Goal: Check status: Check status

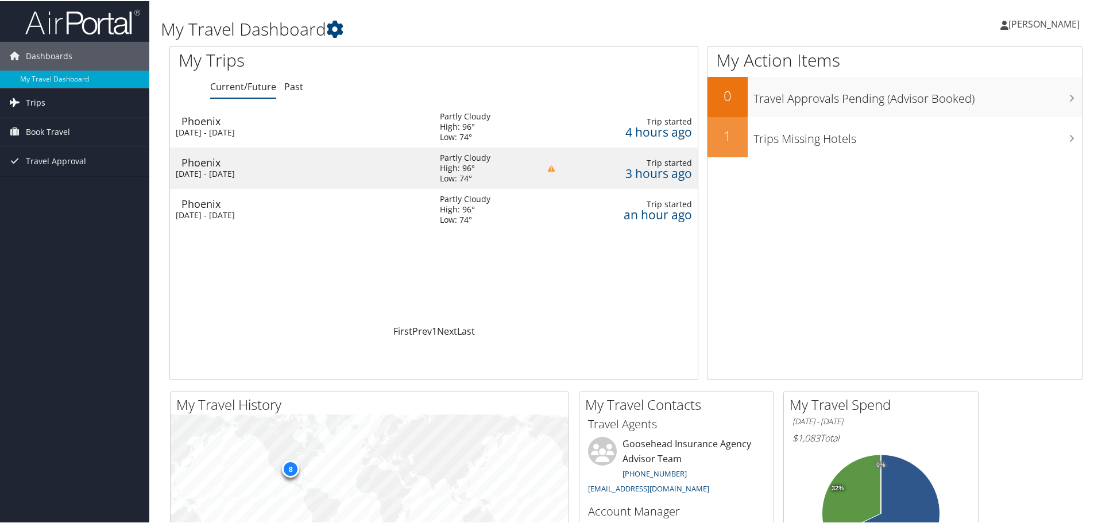
click at [79, 94] on link "Trips" at bounding box center [74, 101] width 149 height 29
click at [63, 131] on link "Current/Future Trips" at bounding box center [74, 124] width 149 height 17
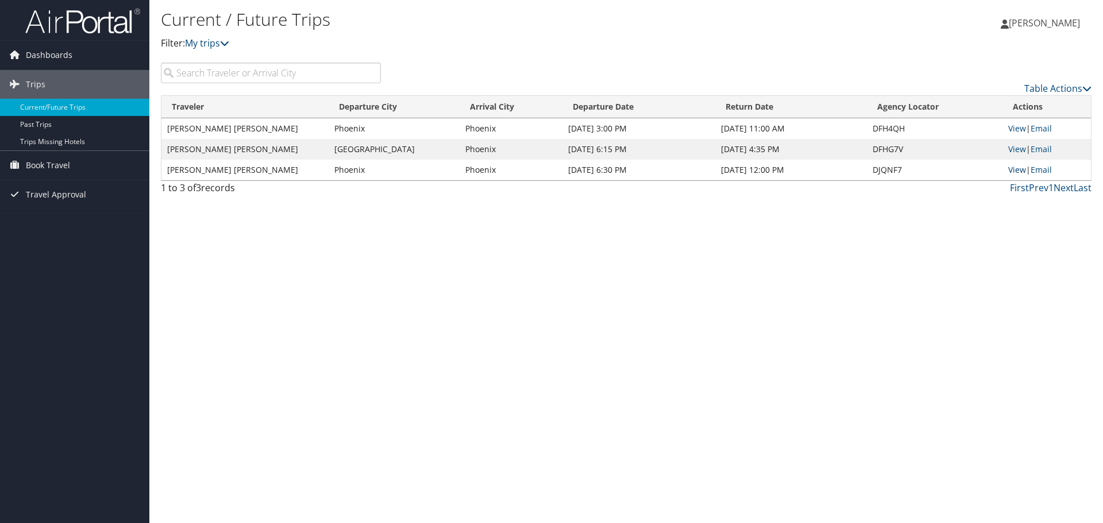
click at [1020, 168] on link "View" at bounding box center [1017, 169] width 18 height 11
click at [1011, 150] on link "View" at bounding box center [1017, 149] width 18 height 11
click at [1018, 132] on link "View" at bounding box center [1017, 128] width 18 height 11
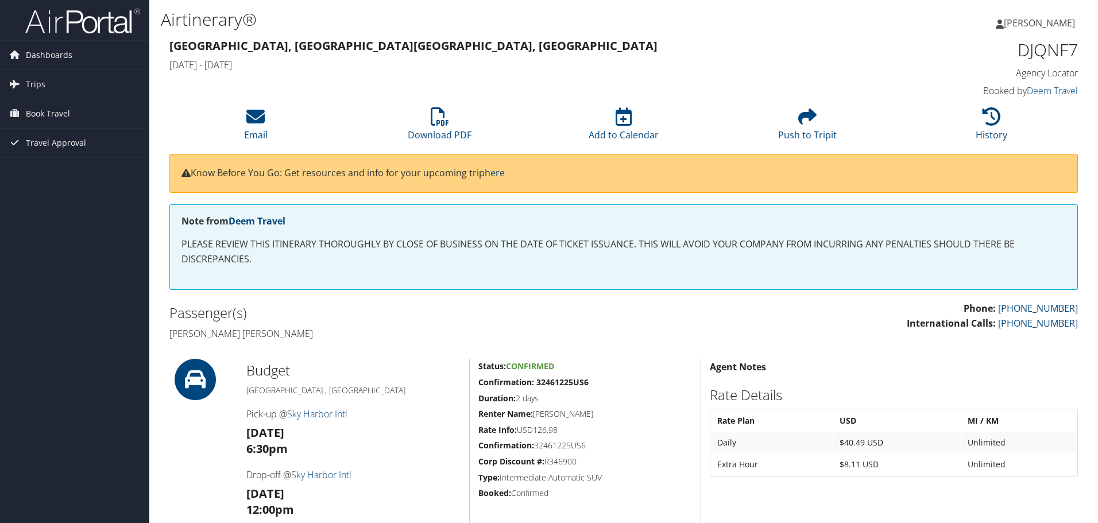
scroll to position [100, 0]
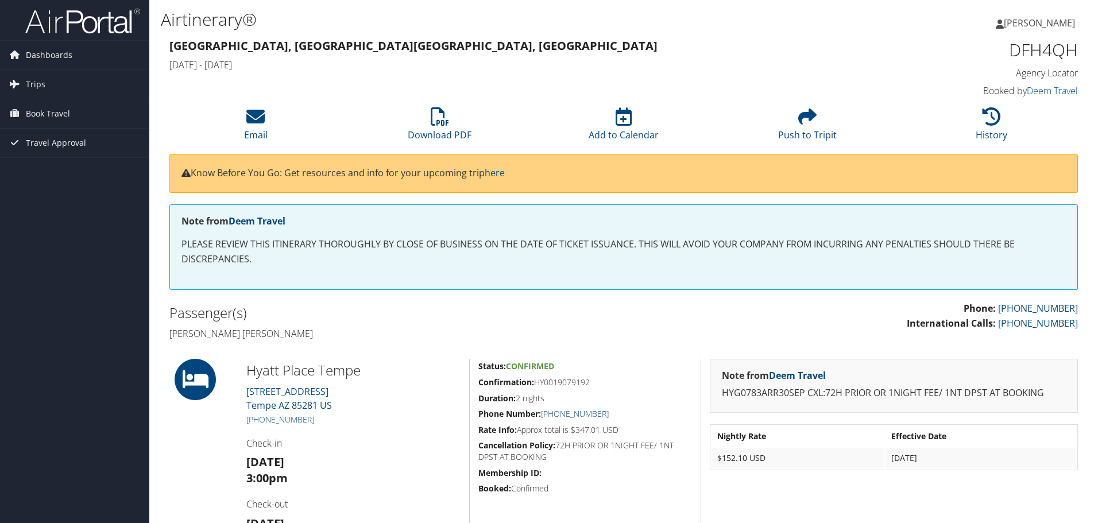
scroll to position [133, 0]
